Goal: Find specific page/section: Find specific page/section

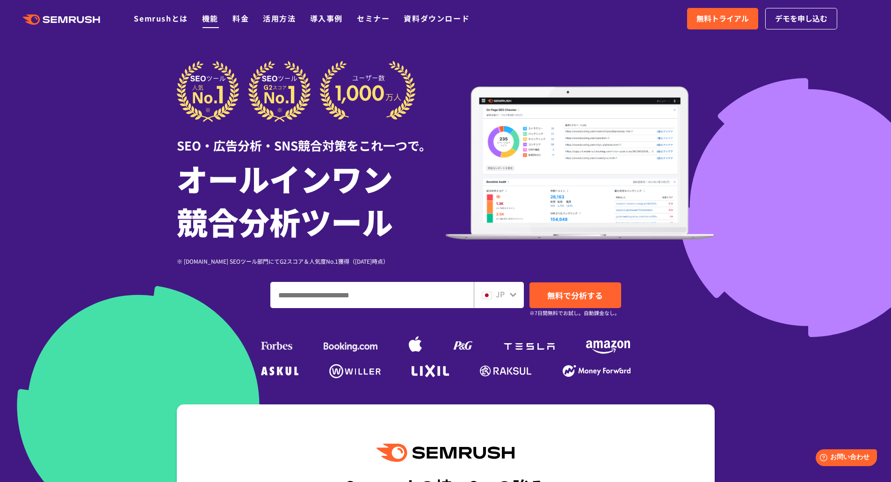
click at [213, 17] on link "機能" at bounding box center [210, 18] width 16 height 11
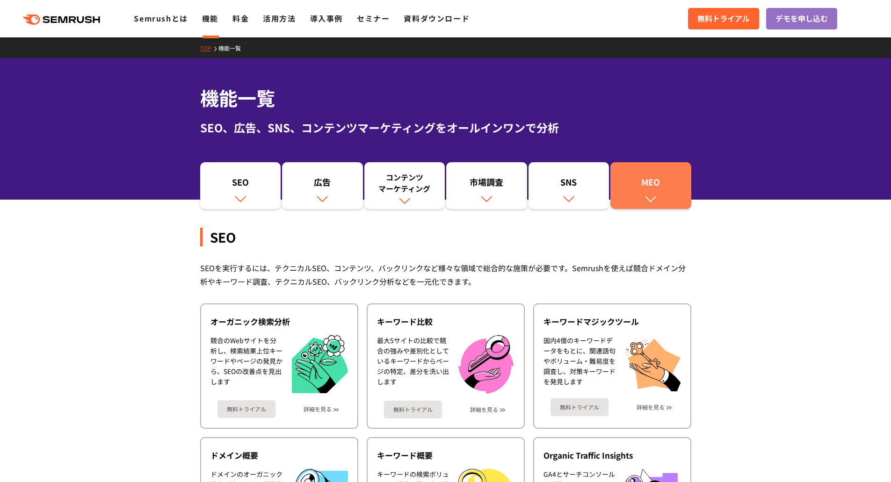
click at [635, 177] on div "MEO" at bounding box center [651, 184] width 72 height 16
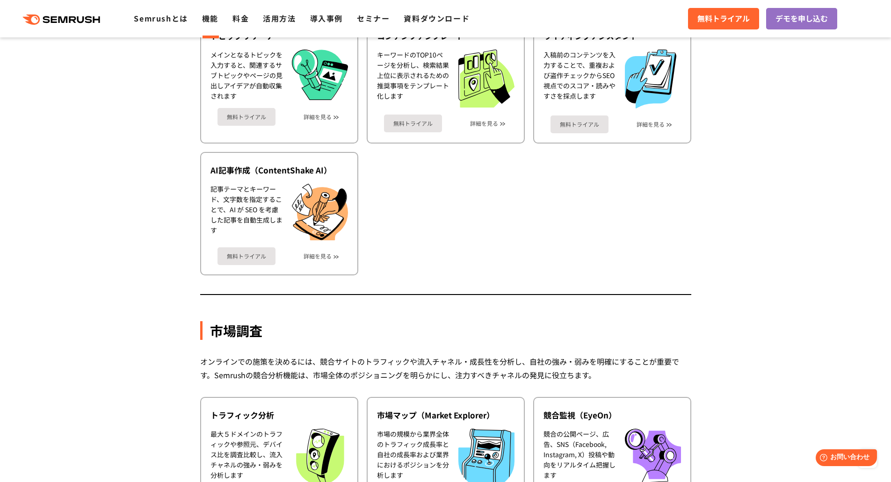
scroll to position [1368, 0]
